Goal: Task Accomplishment & Management: Use online tool/utility

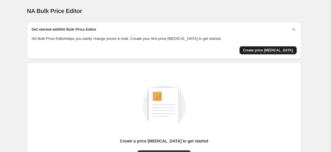
click at [275, 52] on span "Create price change job" at bounding box center [268, 50] width 50 height 5
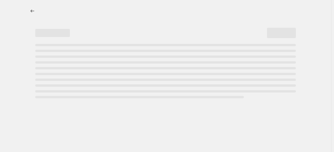
select select "percentage"
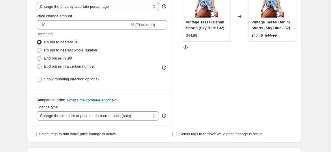
scroll to position [61, 0]
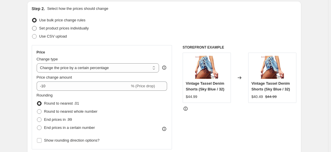
click at [59, 30] on span "Set product prices individually" at bounding box center [64, 28] width 50 height 4
click at [32, 26] on input "Set product prices individually" at bounding box center [32, 26] width 0 height 0
radio input "true"
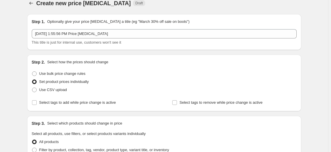
scroll to position [0, 0]
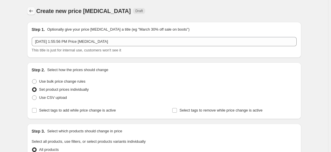
click at [31, 10] on icon "Price change jobs" at bounding box center [31, 11] width 6 height 6
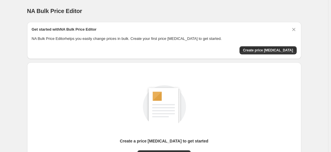
scroll to position [61, 0]
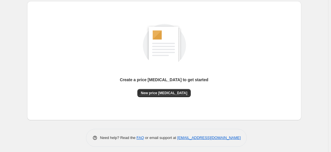
click at [159, 97] on div "Create a price change job to get started New price change job" at bounding box center [164, 61] width 265 height 110
click at [159, 93] on span "New price change job" at bounding box center [164, 93] width 47 height 5
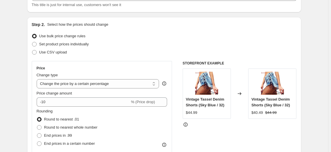
scroll to position [61, 0]
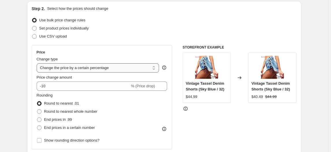
click at [136, 69] on select "Change the price to a certain amount Change the price by a certain amount Chang…" at bounding box center [98, 67] width 123 height 9
select select "to"
click at [38, 63] on select "Change the price to a certain amount Change the price by a certain amount Chang…" at bounding box center [98, 67] width 123 height 9
type input "80.00"
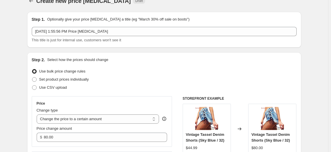
scroll to position [0, 0]
